Goal: Transaction & Acquisition: Purchase product/service

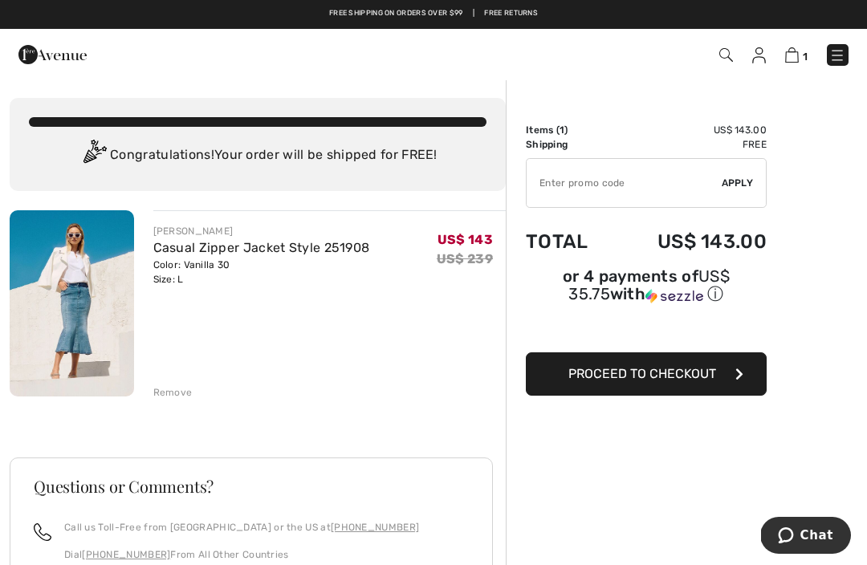
click at [865, 441] on div "Order Summary Details Items ( 1 ) US$ 143.00 Promo code US$ 0.00 Shipping Free …" at bounding box center [686, 452] width 361 height 747
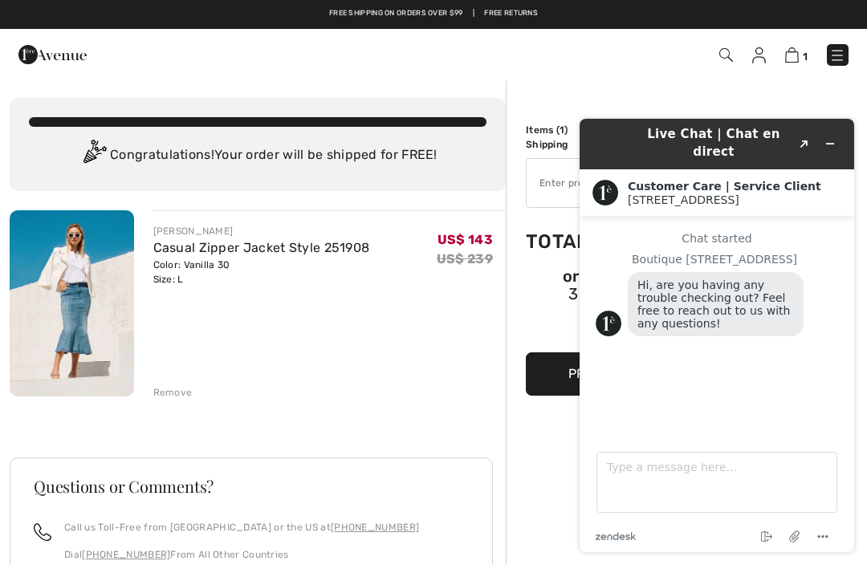
click at [834, 426] on main "Chat started Boutique 1ère Avenue Hi, are you having any trouble checking out? …" at bounding box center [719, 325] width 263 height 218
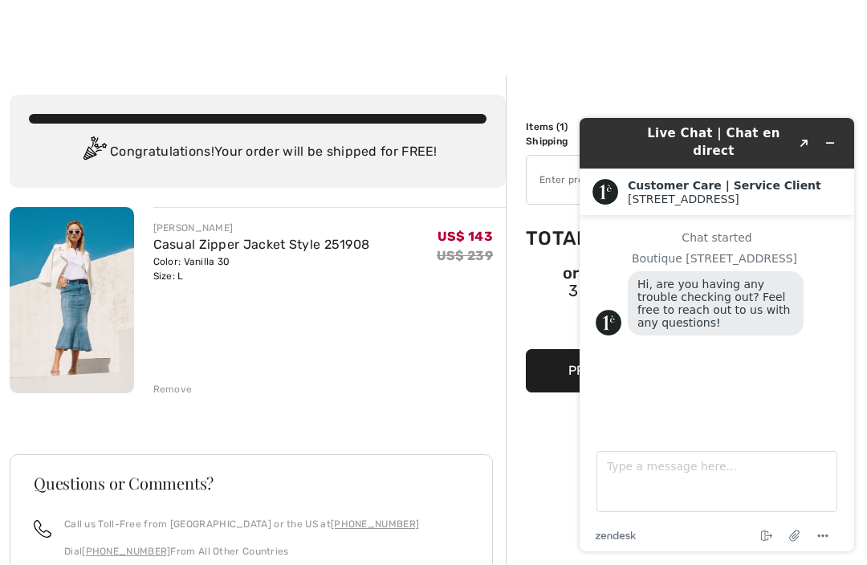
scroll to position [3, 0]
click at [831, 234] on div "Chat started" at bounding box center [717, 238] width 243 height 13
click at [862, 263] on div "Live Chat | Chat en direct Created with Sketch. Customer Care | Service Client …" at bounding box center [717, 335] width 300 height 459
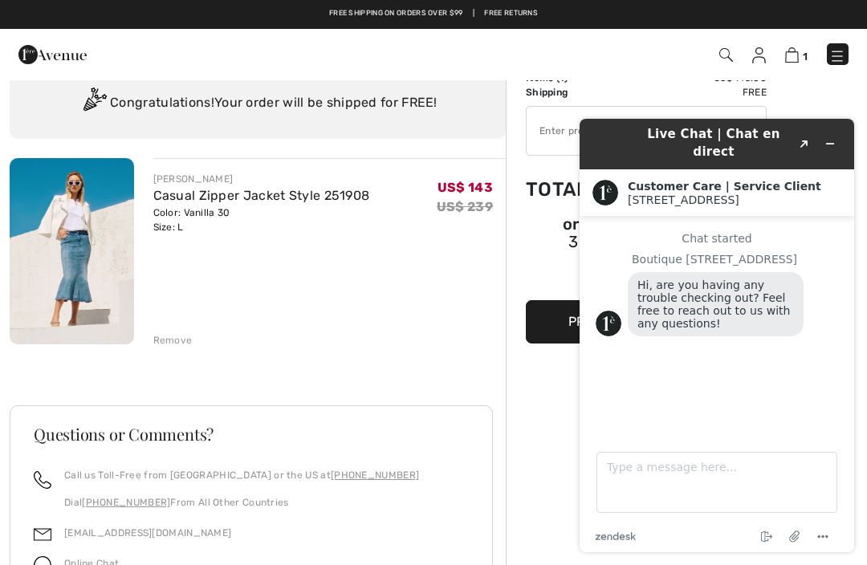
scroll to position [43, 0]
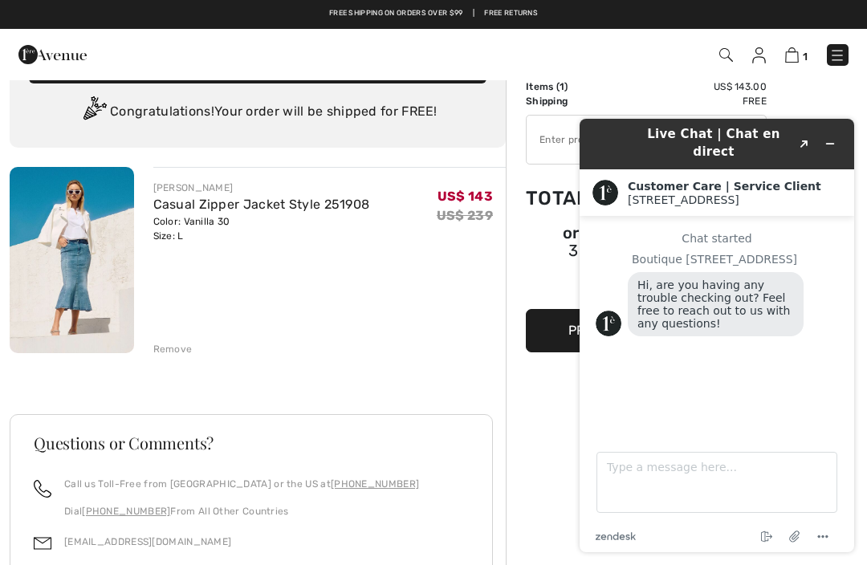
click at [838, 395] on div "Chat started Boutique 1ère Avenue Hi, are you having any trouble checking out? …" at bounding box center [717, 320] width 243 height 177
click at [842, 306] on main "Chat started Boutique 1ère Avenue Hi, are you having any trouble checking out? …" at bounding box center [719, 325] width 263 height 218
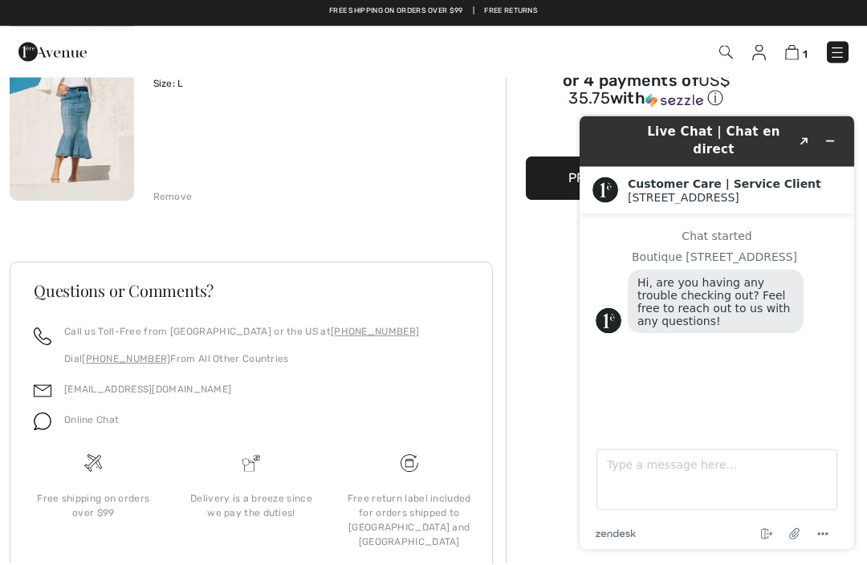
scroll to position [193, 0]
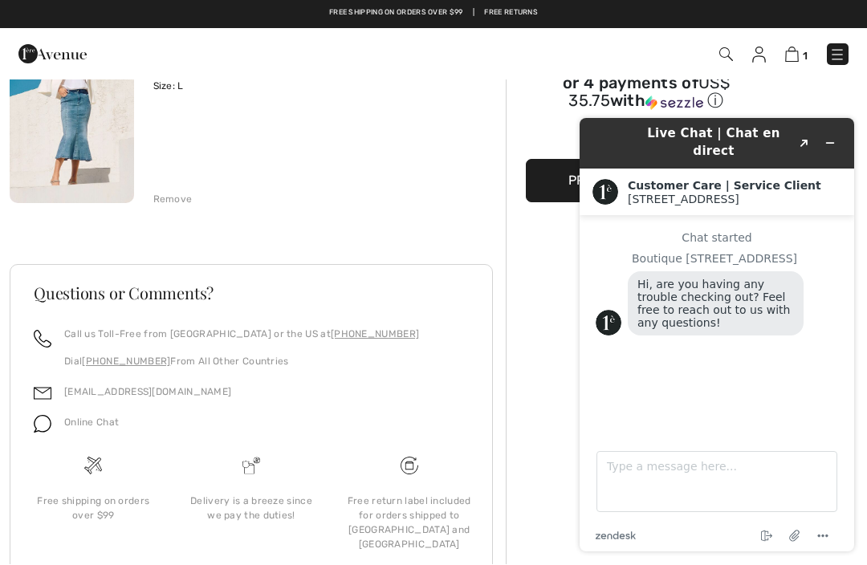
click at [24, 361] on div "Call us Toll-Free from Canada or the US at +1 (888) 605-5525 Dial +1 (514) 225-…" at bounding box center [251, 392] width 474 height 128
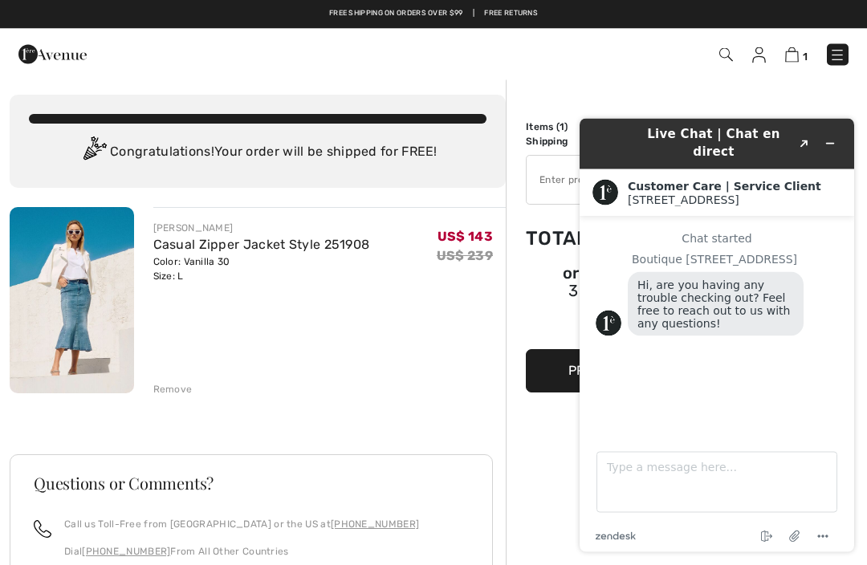
scroll to position [0, 0]
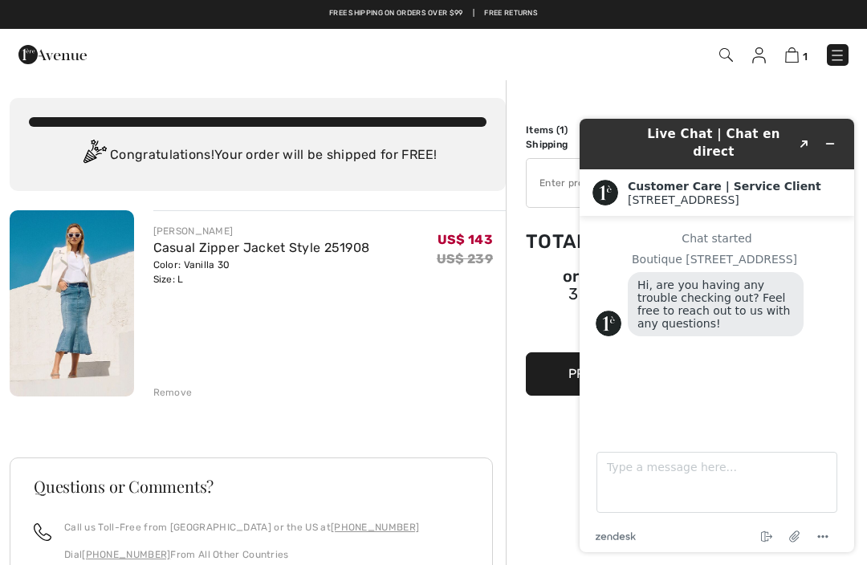
click at [818, 153] on button "Minimize widget" at bounding box center [831, 144] width 26 height 22
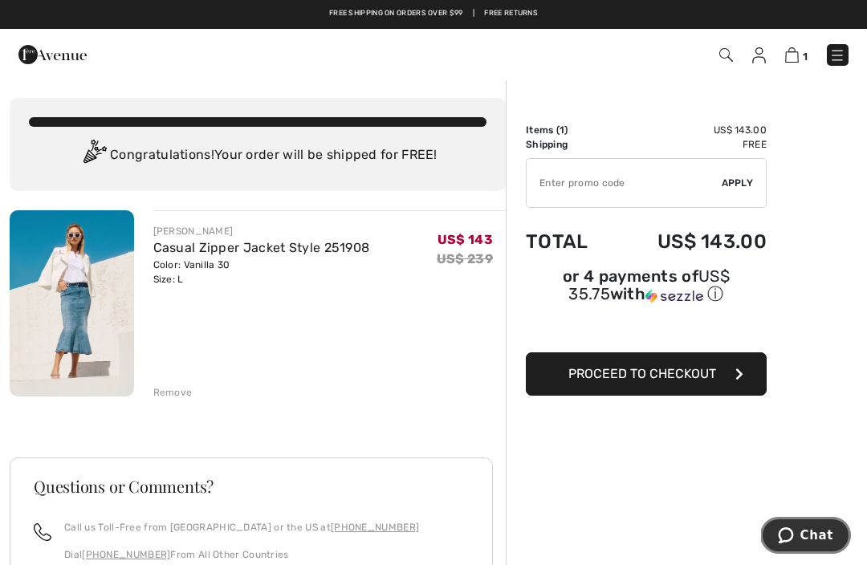
click at [804, 53] on span "1" at bounding box center [805, 57] width 5 height 12
click at [406, 251] on div "JOSEPH RIBKOFF Casual Zipper Jacket Style 251908 Color: Vanilla 30 Size: L Fina…" at bounding box center [329, 255] width 353 height 63
click at [399, 256] on div "JOSEPH RIBKOFF Casual Zipper Jacket Style 251908 Color: Vanilla 30 Size: L Fina…" at bounding box center [329, 255] width 353 height 63
click at [853, 213] on div "Order Summary Details Items ( 1 ) US$ 143.00 Promo code US$ 0.00 Shipping Free …" at bounding box center [686, 452] width 361 height 747
click at [727, 48] on img at bounding box center [727, 55] width 14 height 14
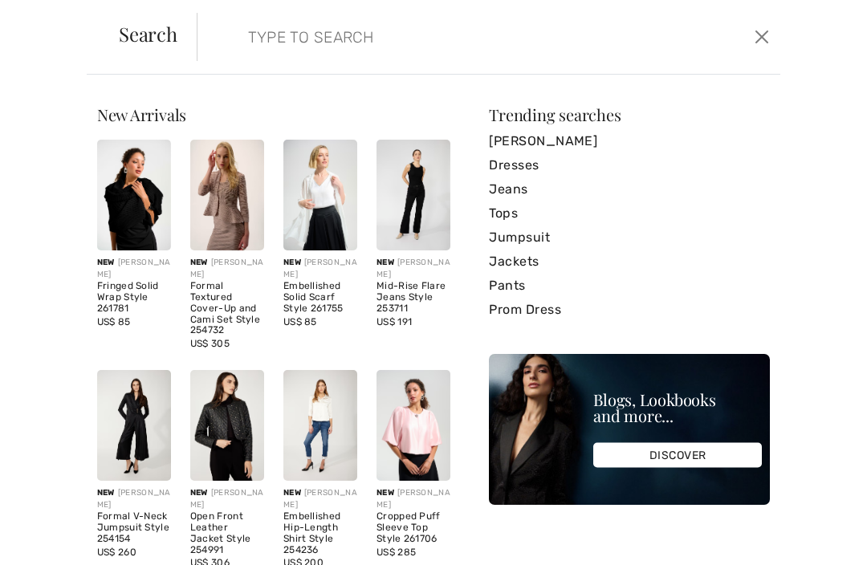
click at [686, 125] on div "Trending searches Joseph Ribkoff Dresses Jeans Tops Jumpsuit Jackets Pants Prom…" at bounding box center [629, 214] width 281 height 215
click at [709, 139] on link "[PERSON_NAME]" at bounding box center [629, 141] width 281 height 24
click at [243, 32] on input "search" at bounding box center [429, 37] width 386 height 48
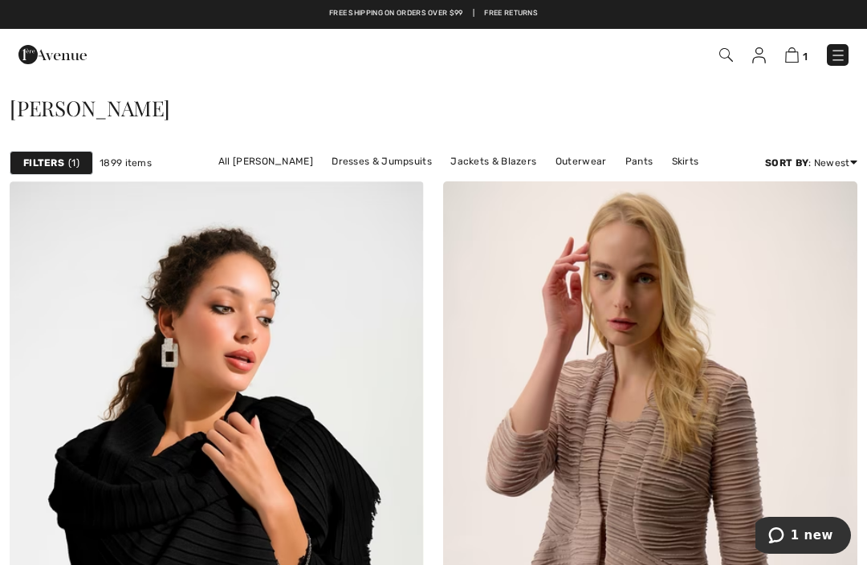
click at [733, 59] on img at bounding box center [727, 55] width 14 height 14
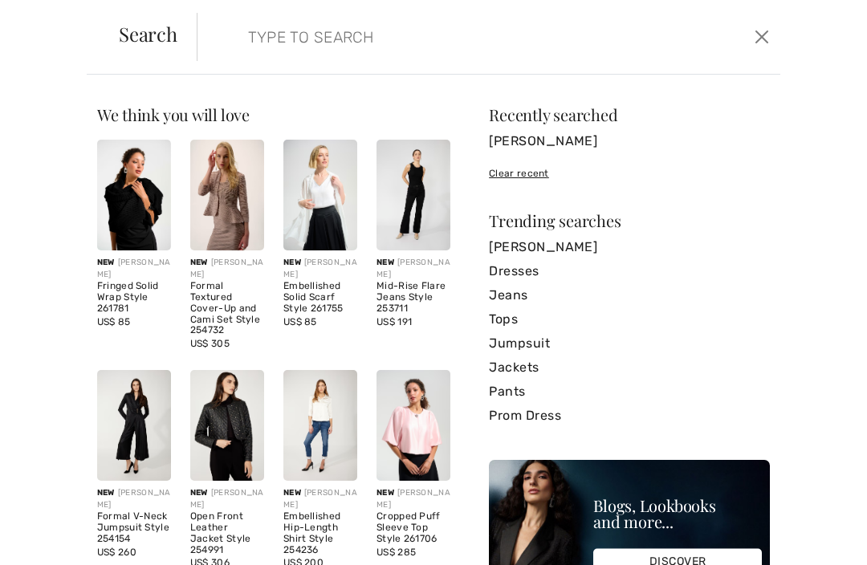
scroll to position [24, 0]
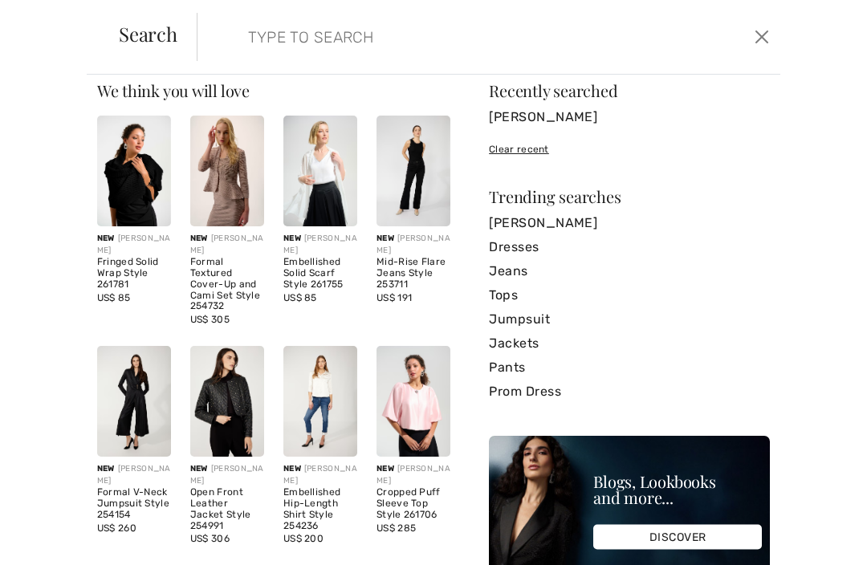
click at [518, 156] on div "Clear recent" at bounding box center [629, 149] width 281 height 14
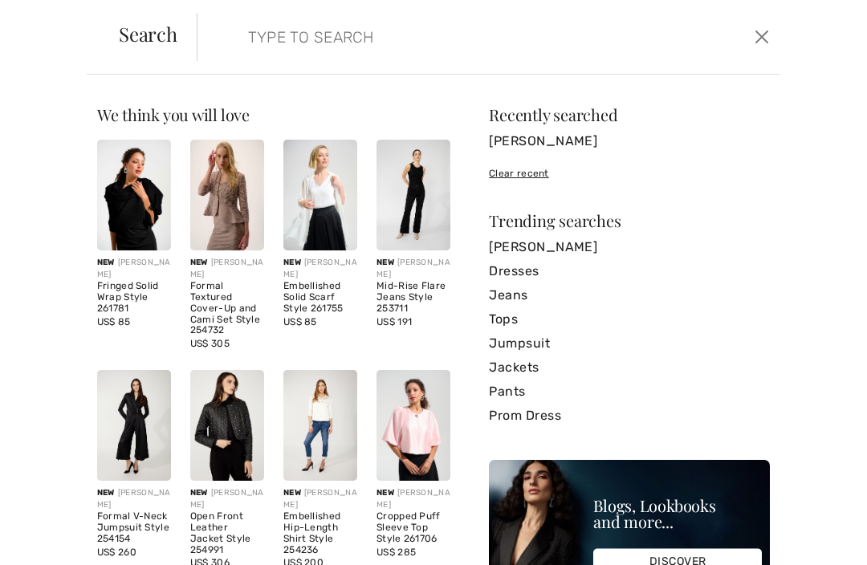
scroll to position [0, 0]
click at [236, 52] on input "search" at bounding box center [429, 37] width 386 height 48
click at [249, 41] on input "search" at bounding box center [429, 37] width 386 height 48
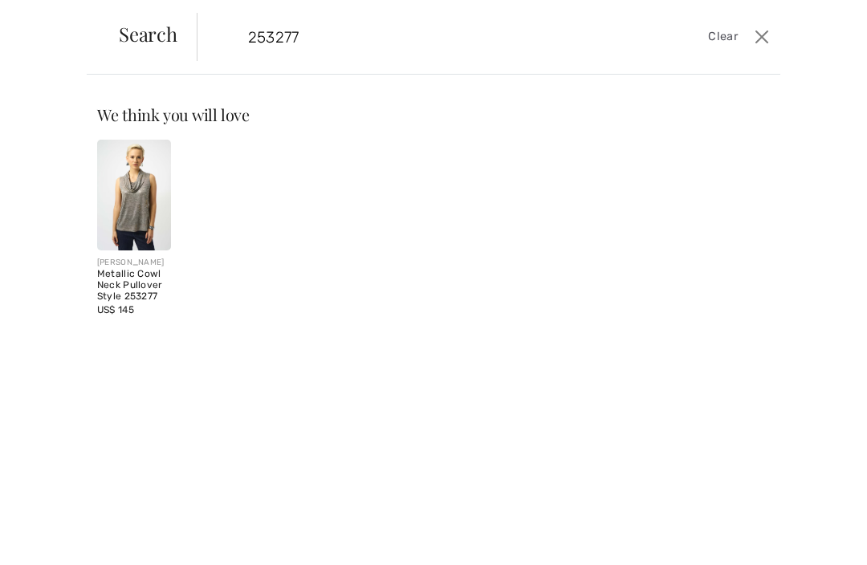
click at [488, 60] on input "253277" at bounding box center [429, 37] width 386 height 48
click at [524, 81] on div "We think you will love New JOSEPH RIBKOFF Fringed Solid Wrap Style 261781 US$ 8…" at bounding box center [433, 320] width 867 height 491
click at [423, 189] on div "JOSEPH RIBKOFF Metallic Cowl Neck Pullover Style 253277 US$ 145" at bounding box center [274, 238] width 373 height 197
click at [369, 49] on input "253277" at bounding box center [429, 37] width 386 height 48
click at [381, 42] on input "253277" at bounding box center [429, 37] width 386 height 48
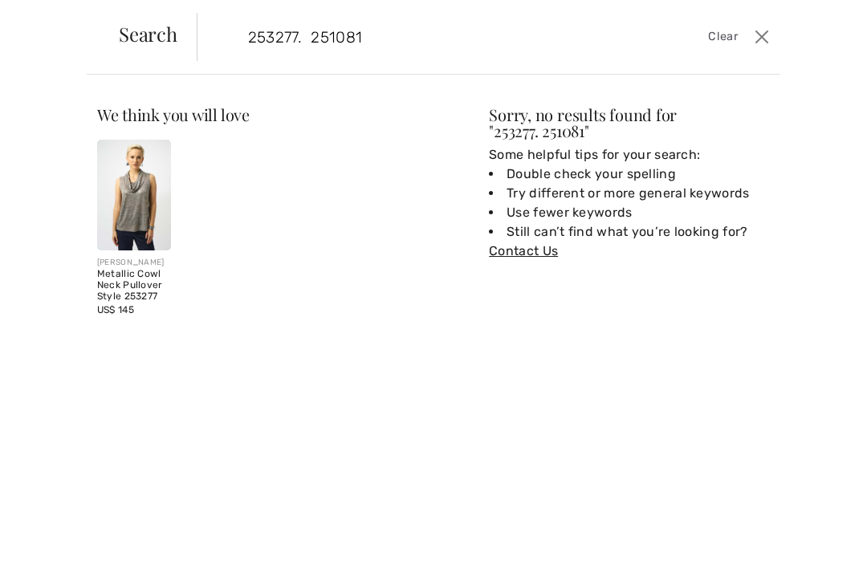
click at [418, 48] on input "253277. 251081" at bounding box center [429, 37] width 386 height 48
click at [459, 52] on input "253277. 251081" at bounding box center [429, 37] width 386 height 48
type input "253277. 251081"
click at [544, 125] on div "Sorry, no results found for " 253277. 251081 "" at bounding box center [629, 123] width 281 height 32
click at [530, 257] on link "Contact Us" at bounding box center [523, 250] width 69 height 15
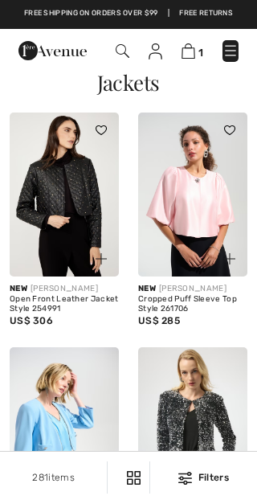
checkbox input "true"
click at [177, 0] on div "Free shipping on orders over $99 | Free Returns" at bounding box center [128, 14] width 257 height 29
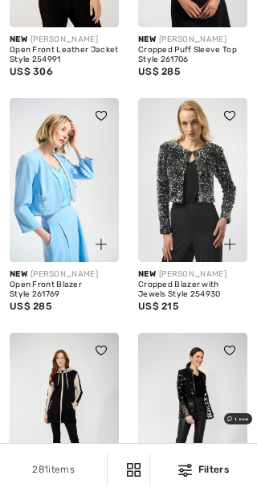
scroll to position [249, 0]
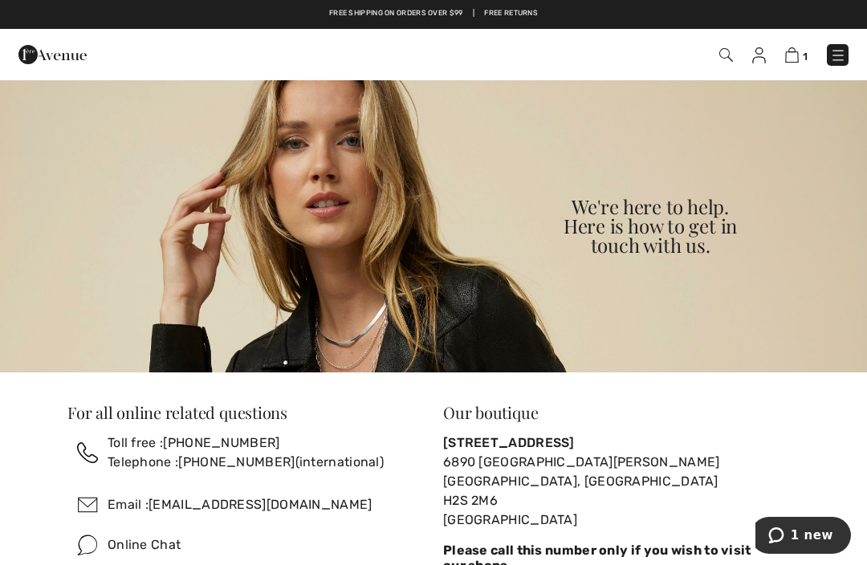
click at [214, 121] on img at bounding box center [433, 226] width 867 height 294
click at [540, 75] on div "1 Checkout" at bounding box center [433, 54] width 867 height 51
click at [826, 552] on button "1 new" at bounding box center [801, 535] width 100 height 37
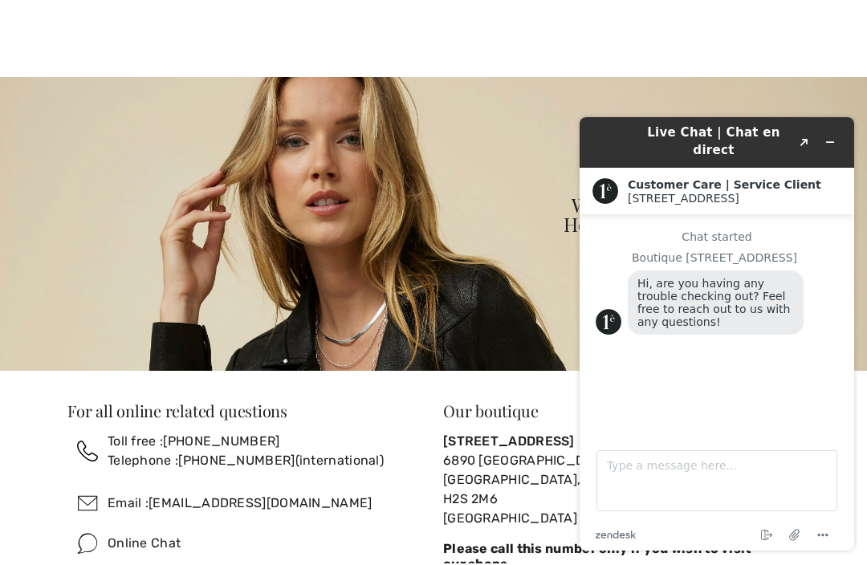
click at [813, 138] on button "Created with Sketch." at bounding box center [805, 142] width 26 height 22
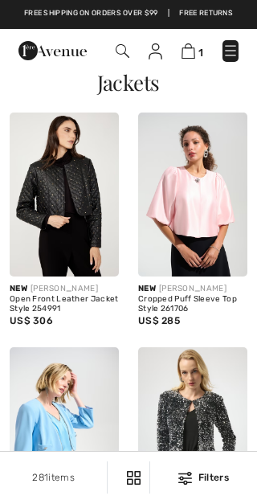
checkbox input "true"
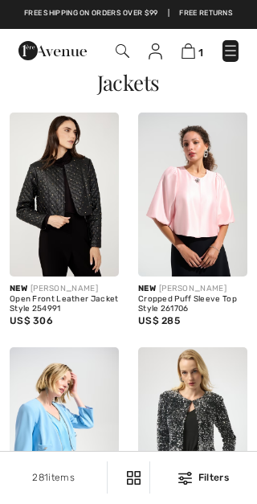
checkbox input "true"
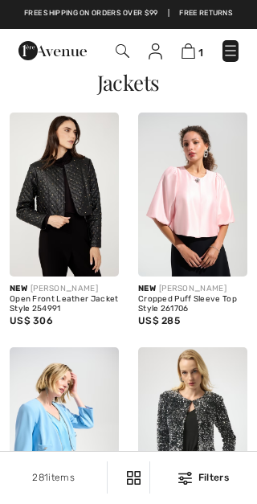
checkbox input "true"
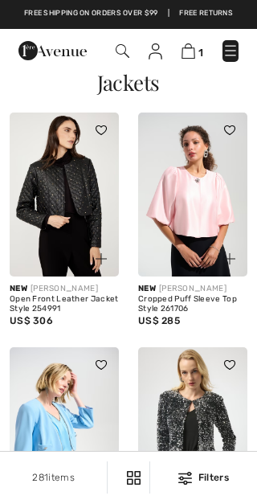
checkbox input "true"
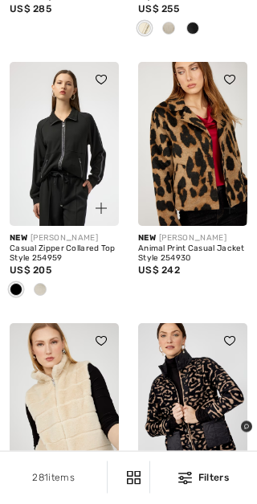
scroll to position [2114, 0]
